Goal: Information Seeking & Learning: Learn about a topic

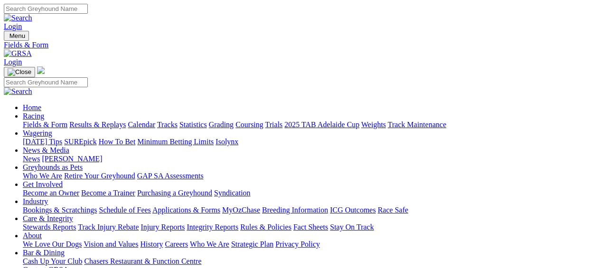
click at [69, 146] on link "News & Media" at bounding box center [46, 150] width 46 height 8
click at [102, 155] on link "[PERSON_NAME]" at bounding box center [72, 159] width 60 height 8
click at [40, 155] on link "News" at bounding box center [31, 159] width 17 height 8
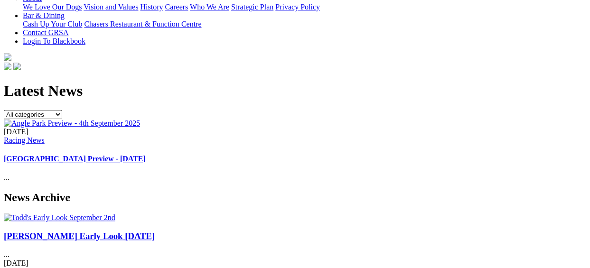
click at [63, 213] on img at bounding box center [59, 217] width 111 height 9
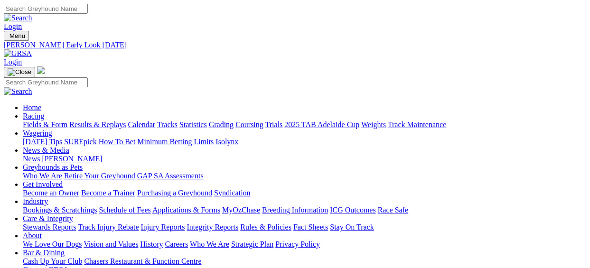
click at [40, 155] on link "News" at bounding box center [31, 159] width 17 height 8
click at [44, 112] on link "Racing" at bounding box center [33, 116] width 21 height 8
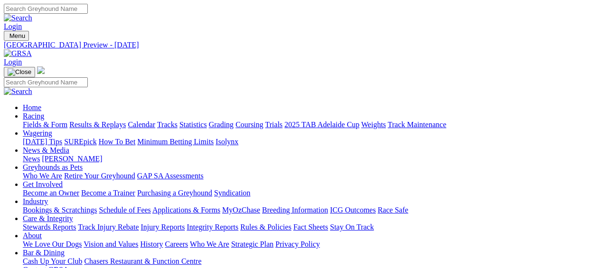
click at [44, 112] on link "Racing" at bounding box center [33, 116] width 21 height 8
click at [34, 120] on link "Fields & Form" at bounding box center [45, 124] width 45 height 8
click at [69, 146] on link "News & Media" at bounding box center [46, 150] width 46 height 8
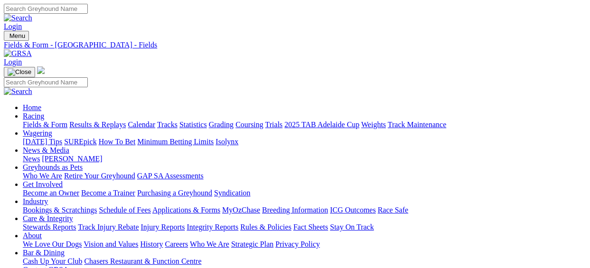
click at [69, 146] on link "News & Media" at bounding box center [46, 150] width 46 height 8
click at [40, 155] on link "News" at bounding box center [31, 159] width 17 height 8
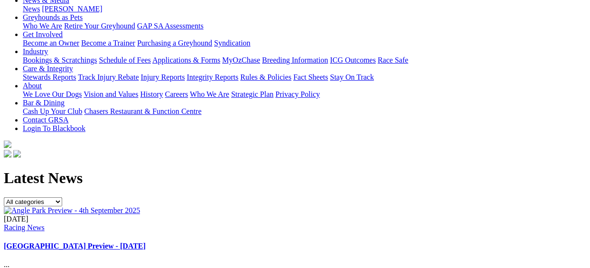
scroll to position [95, 0]
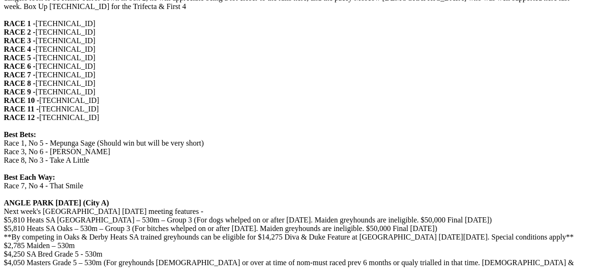
scroll to position [569, 0]
